Goal: Transaction & Acquisition: Download file/media

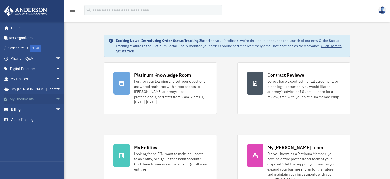
click at [33, 97] on link "My Documents arrow_drop_down" at bounding box center [36, 99] width 65 height 10
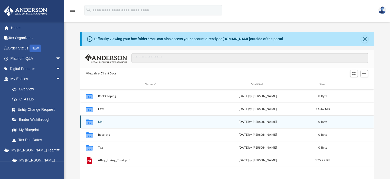
scroll to position [112, 289]
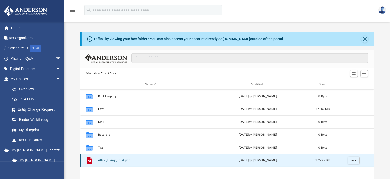
click at [126, 159] on button "Alley_Living_Trust.pdf" at bounding box center [150, 159] width 105 height 3
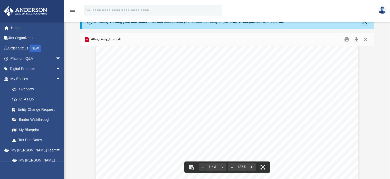
scroll to position [0, 0]
drag, startPoint x: 365, startPoint y: 41, endPoint x: 364, endPoint y: 44, distance: 2.8
click at [364, 41] on button "Close" at bounding box center [365, 39] width 9 height 8
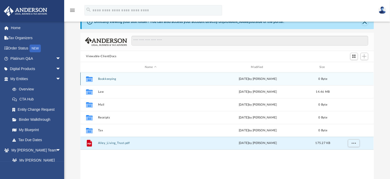
click at [148, 84] on div "Collaborated Folder Bookkeeping [DATE] by [PERSON_NAME] 0 Byte" at bounding box center [226, 78] width 293 height 13
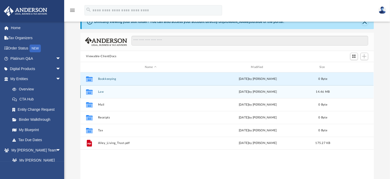
click at [142, 94] on div "Collaborated Folder Law [DATE] by [PERSON_NAME] 14.46 MB" at bounding box center [226, 91] width 293 height 13
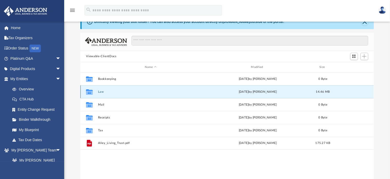
click at [104, 93] on button "Law" at bounding box center [150, 91] width 105 height 3
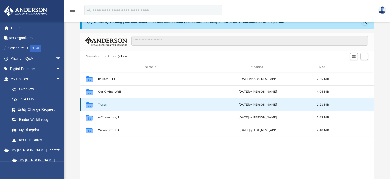
click at [105, 104] on button "Trusts" at bounding box center [150, 104] width 105 height 3
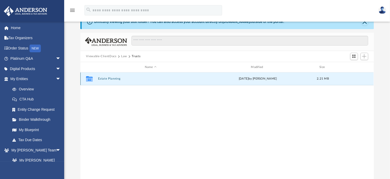
click at [115, 79] on button "Estate Planning" at bounding box center [150, 78] width 105 height 3
click at [147, 79] on button "DRAFT - Living Trust and Ancillaries_Alley_Deborah.pdf" at bounding box center [150, 78] width 105 height 3
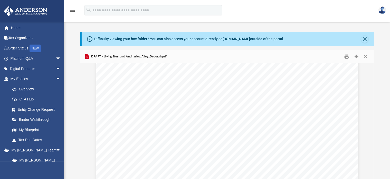
scroll to position [3827, 0]
